Goal: Information Seeking & Learning: Learn about a topic

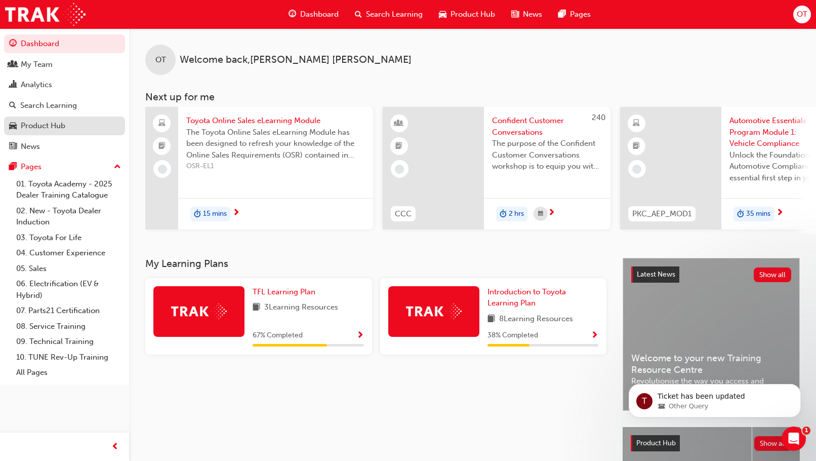
click at [67, 126] on div "Product Hub" at bounding box center [64, 126] width 111 height 13
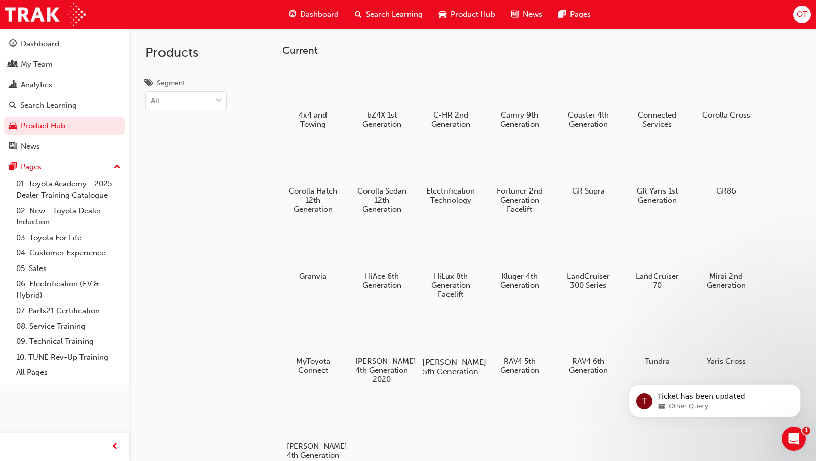
click at [455, 366] on h5 "[PERSON_NAME] 5th Generation" at bounding box center [451, 366] width 56 height 19
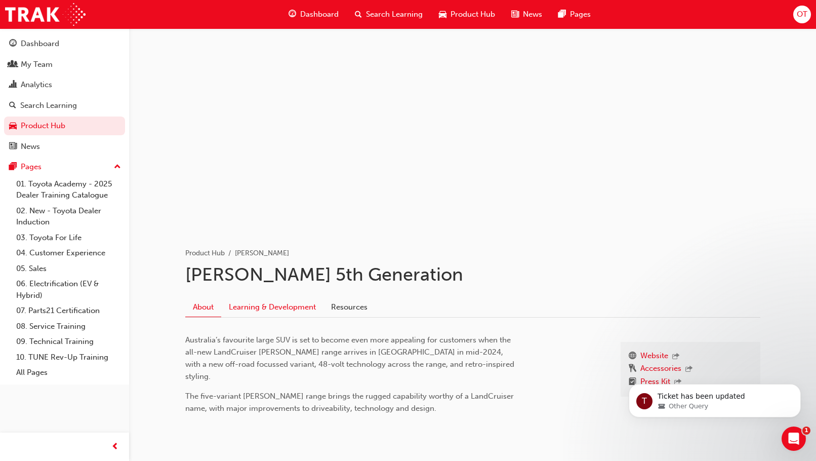
click at [266, 307] on link "Learning & Development" at bounding box center [272, 306] width 102 height 19
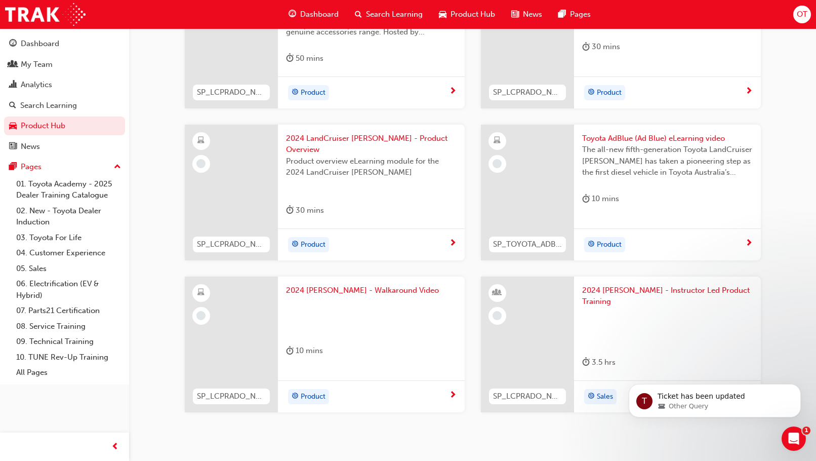
scroll to position [355, 0]
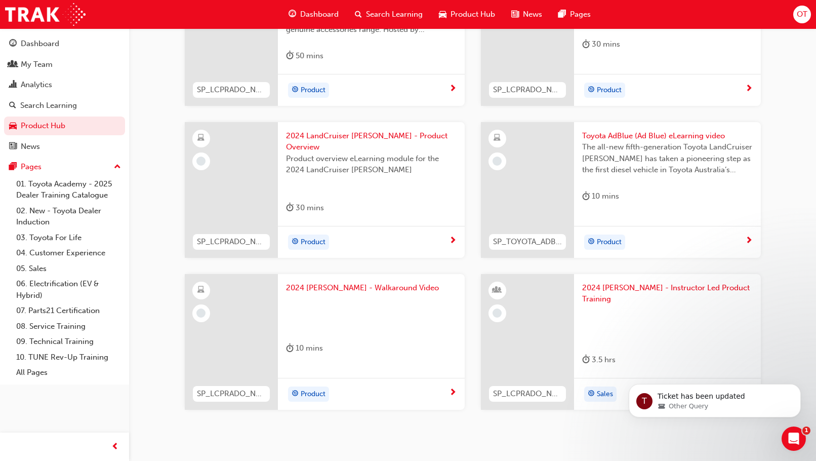
click at [656, 282] on span "2024 [PERSON_NAME] - Instructor Led Product Training" at bounding box center [667, 293] width 171 height 23
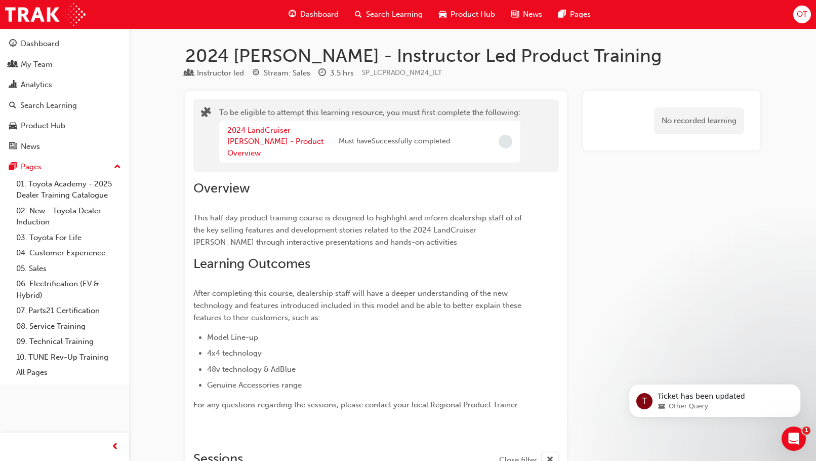
click at [171, 76] on div "2024 [PERSON_NAME] - Instructor Led Product Training Instructor led Stream: Sal…" at bounding box center [473, 366] width 608 height 642
click at [276, 130] on link "2024 LandCruiser [PERSON_NAME] - Product Overview" at bounding box center [275, 142] width 96 height 32
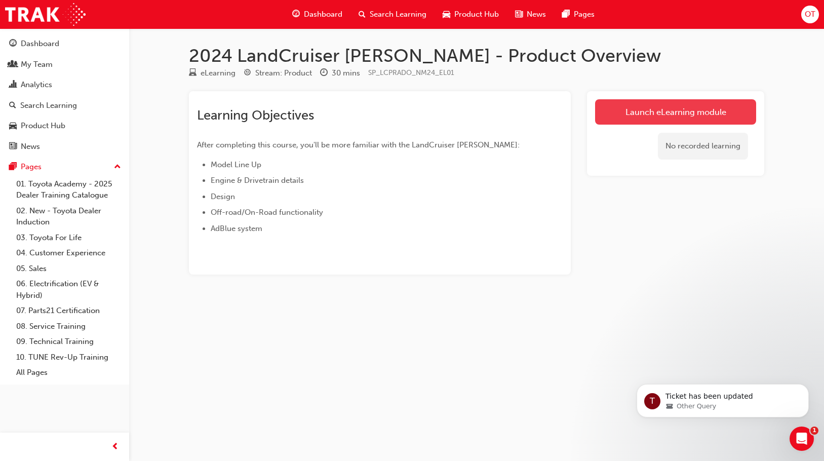
click at [668, 121] on link "Launch eLearning module" at bounding box center [675, 111] width 161 height 25
